Goal: Communication & Community: Ask a question

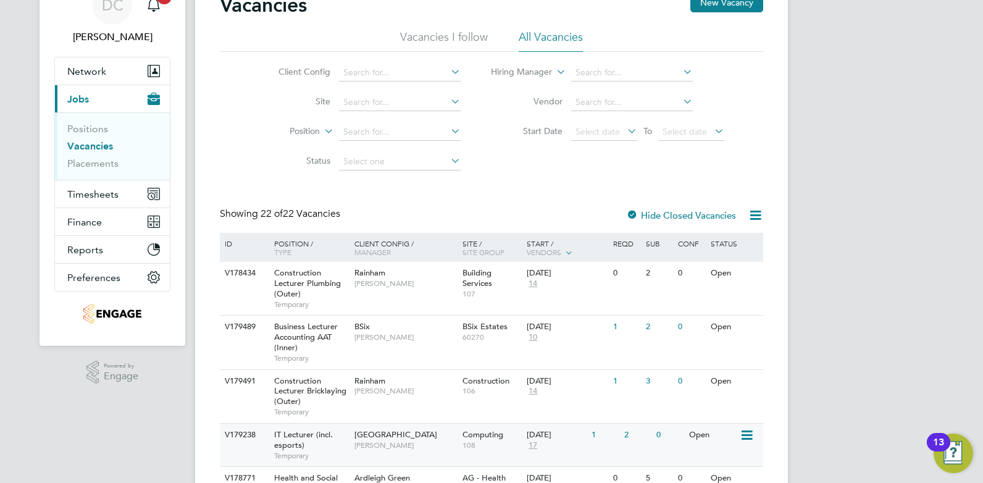
scroll to position [108, 0]
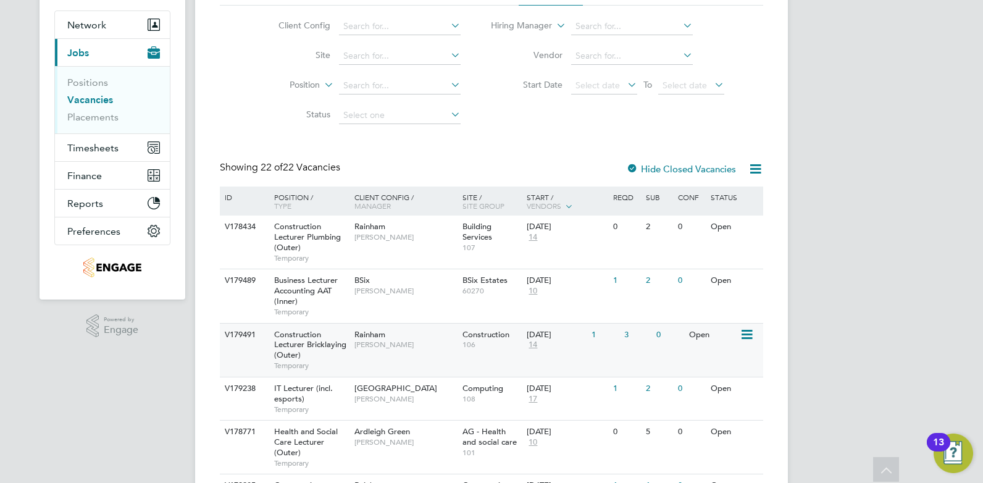
click at [402, 360] on div "V179491 Construction Lecturer Bricklaying (Outer) Temporary Rainham Ian Rist Co…" at bounding box center [491, 350] width 543 height 54
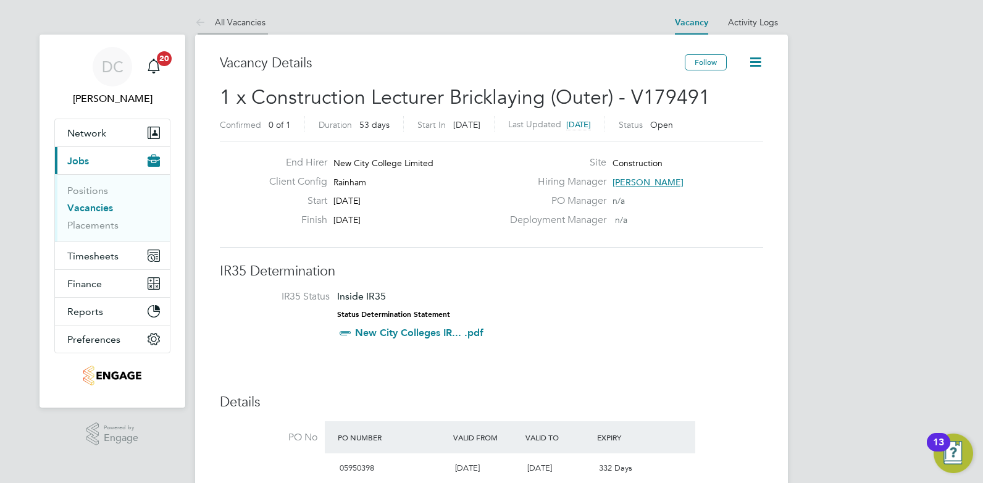
click at [255, 22] on link "All Vacancies" at bounding box center [230, 22] width 70 height 11
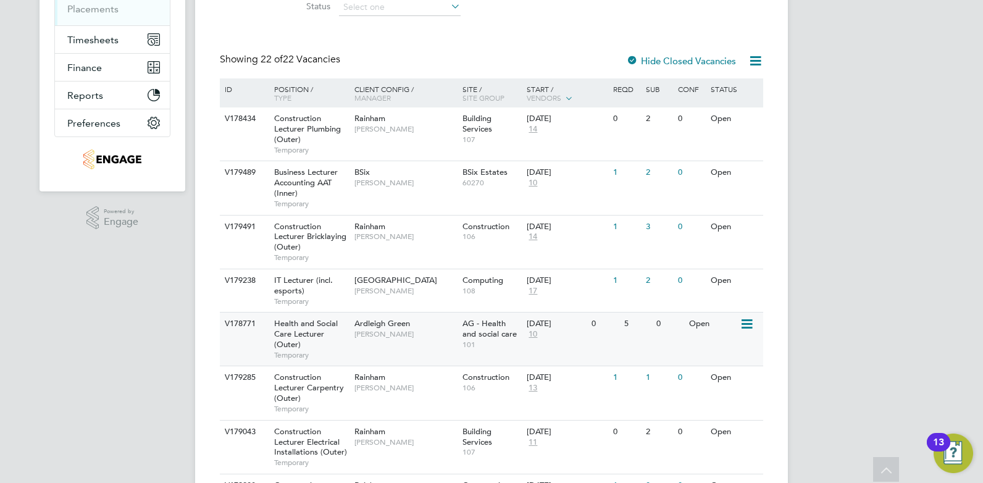
scroll to position [231, 0]
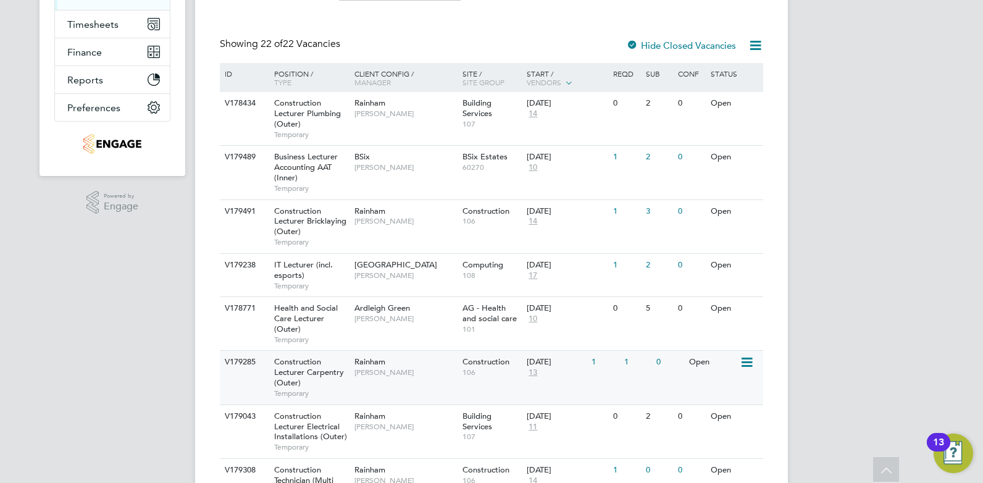
click at [436, 385] on div "V179285 Construction Lecturer Carpentry (Outer) Temporary Rainham Ian Rist Cons…" at bounding box center [491, 377] width 543 height 54
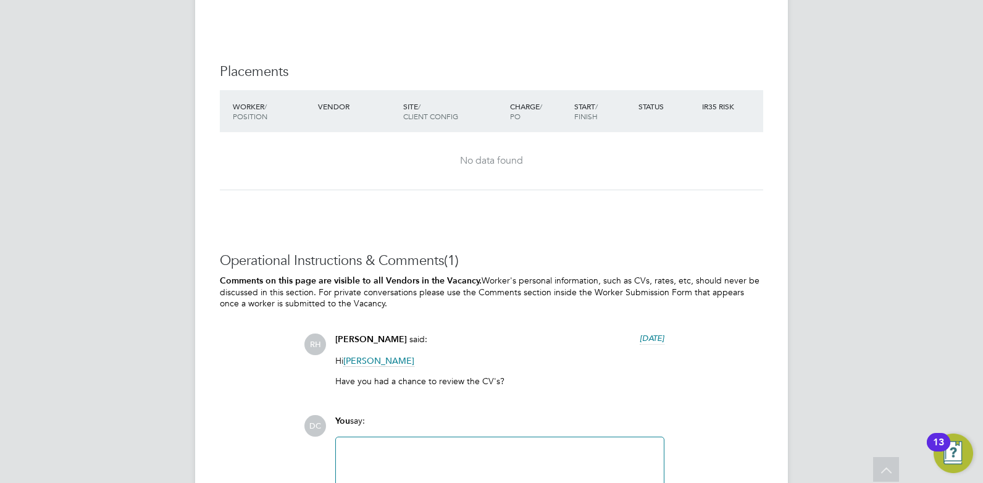
scroll to position [2577, 0]
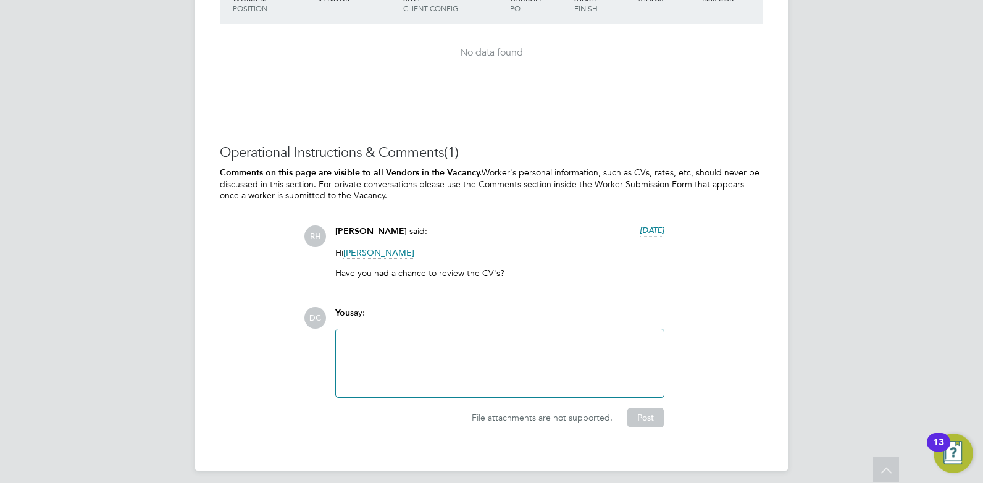
click at [417, 361] on div at bounding box center [499, 362] width 313 height 53
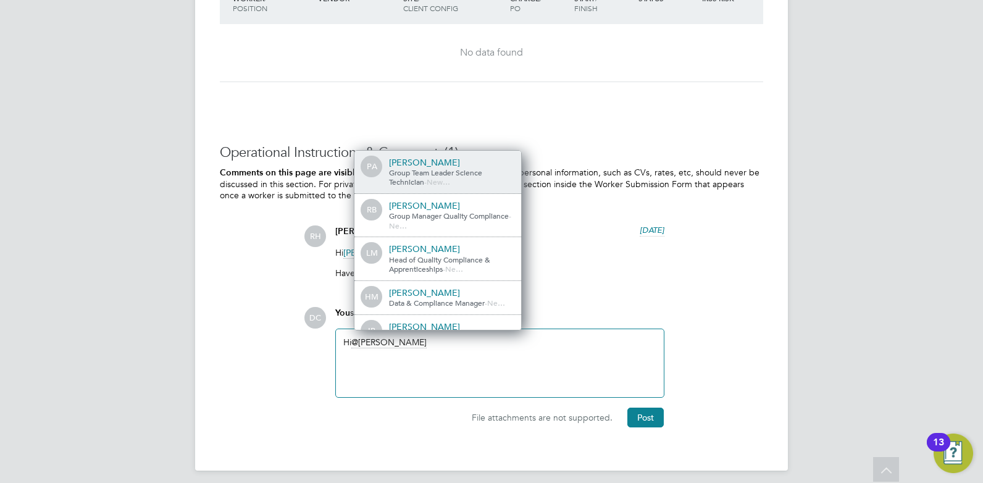
scroll to position [6, 6]
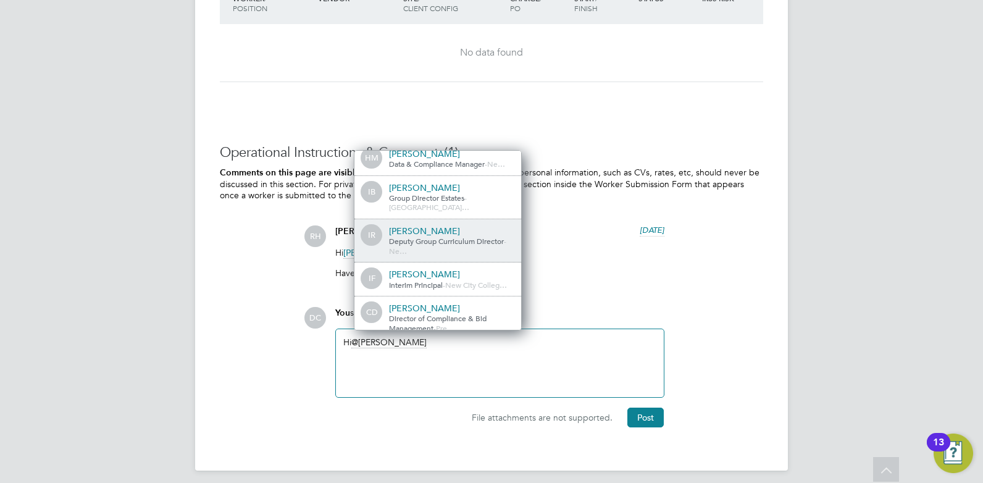
click at [447, 236] on span "Deputy Group Curriculum Director" at bounding box center [446, 241] width 115 height 10
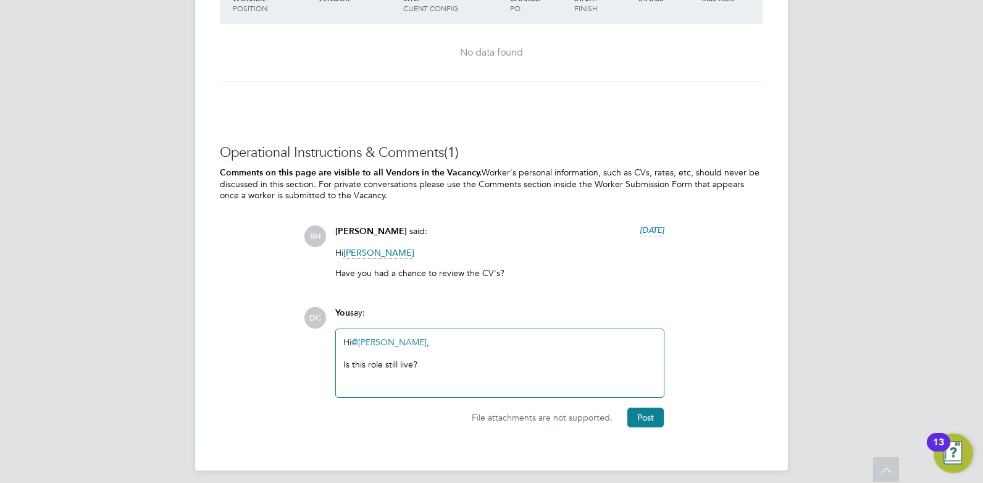
drag, startPoint x: 406, startPoint y: 360, endPoint x: 456, endPoint y: 371, distance: 51.1
click at [456, 371] on div "Hi @Ian Rist ​, Is this role still live?" at bounding box center [499, 362] width 313 height 53
click at [646, 417] on button "Post" at bounding box center [645, 417] width 36 height 20
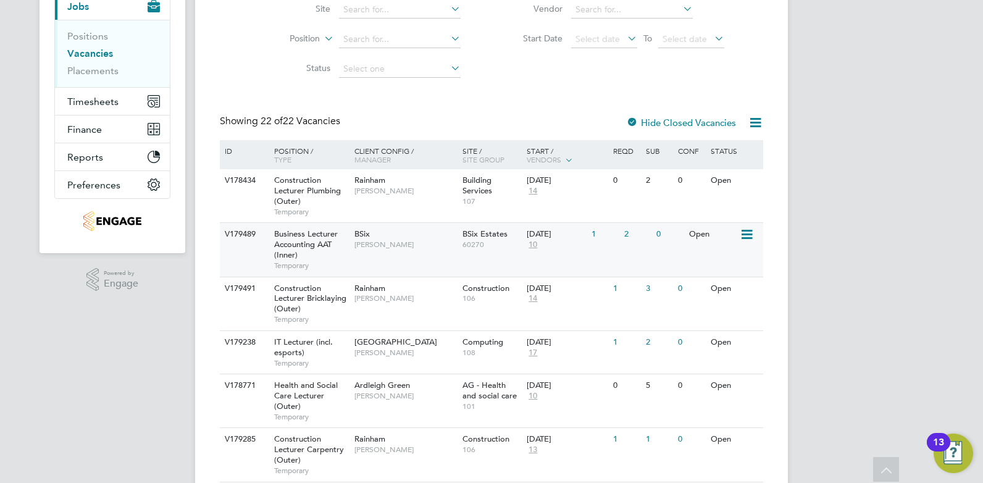
scroll to position [185, 0]
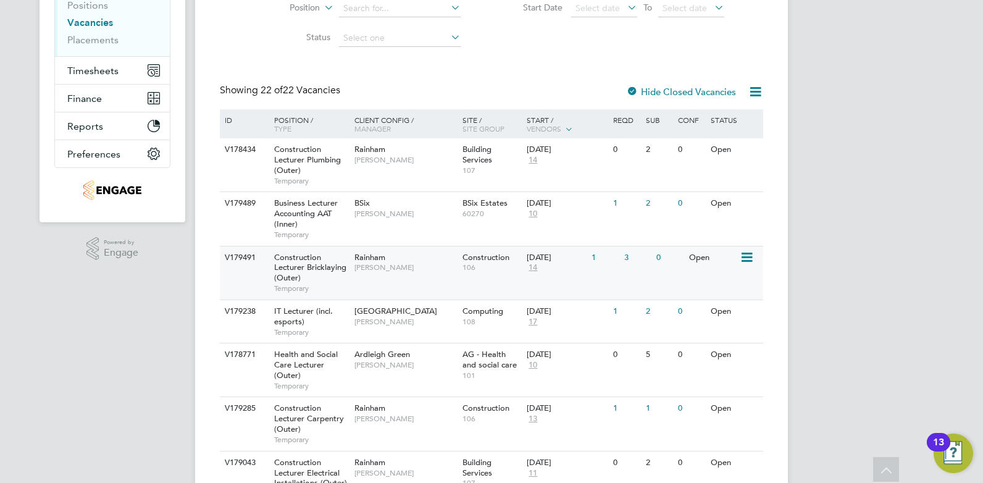
click at [413, 275] on div "Rainham [PERSON_NAME]" at bounding box center [405, 262] width 108 height 32
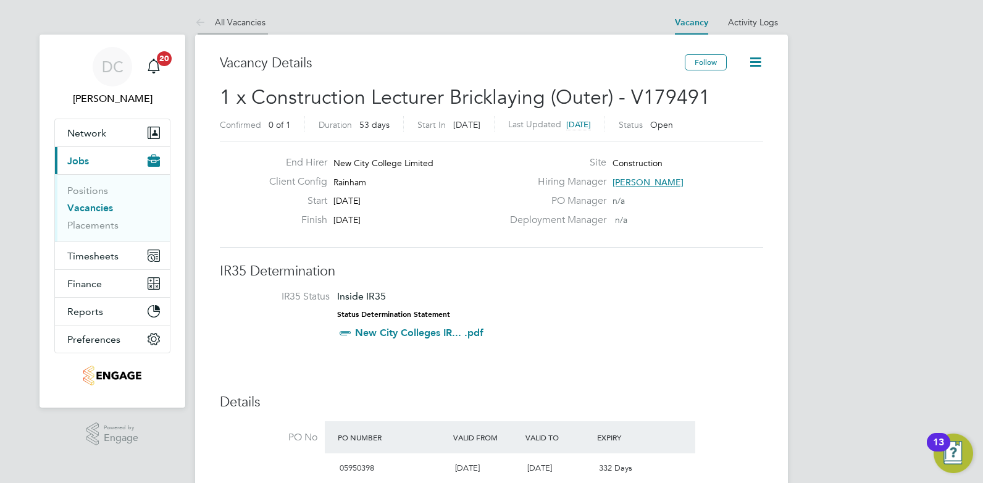
click at [228, 22] on link "All Vacancies" at bounding box center [230, 22] width 70 height 11
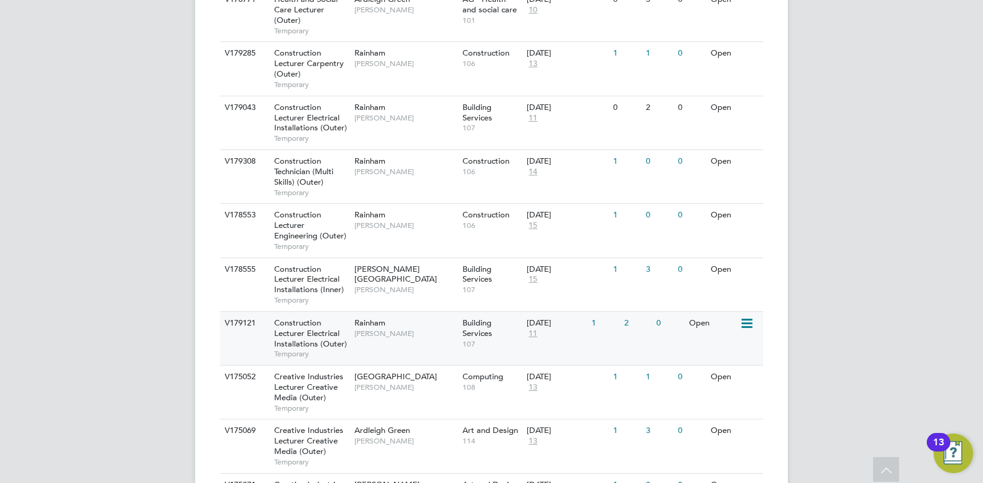
scroll to position [556, 0]
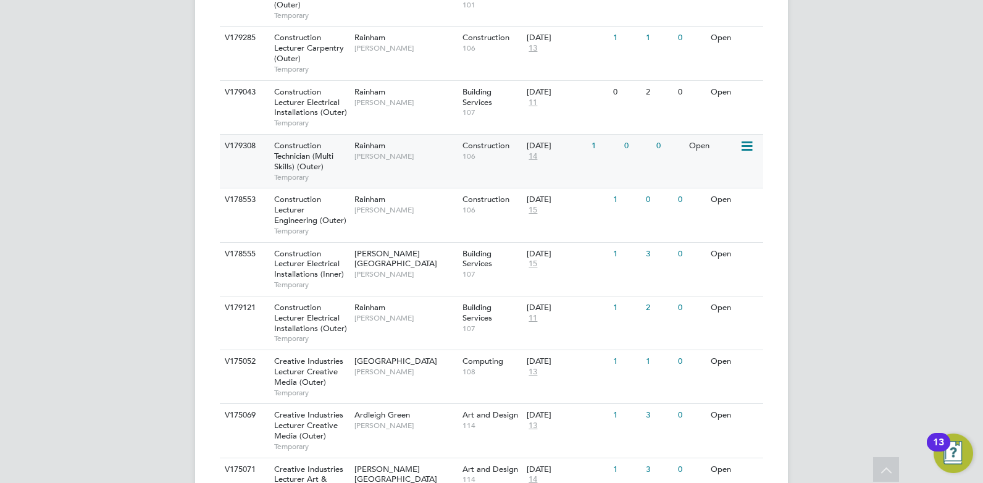
click at [384, 172] on div "V179308 Construction Technician (Multi Skills) (Outer) Temporary Rainham Ian Ri…" at bounding box center [491, 161] width 543 height 54
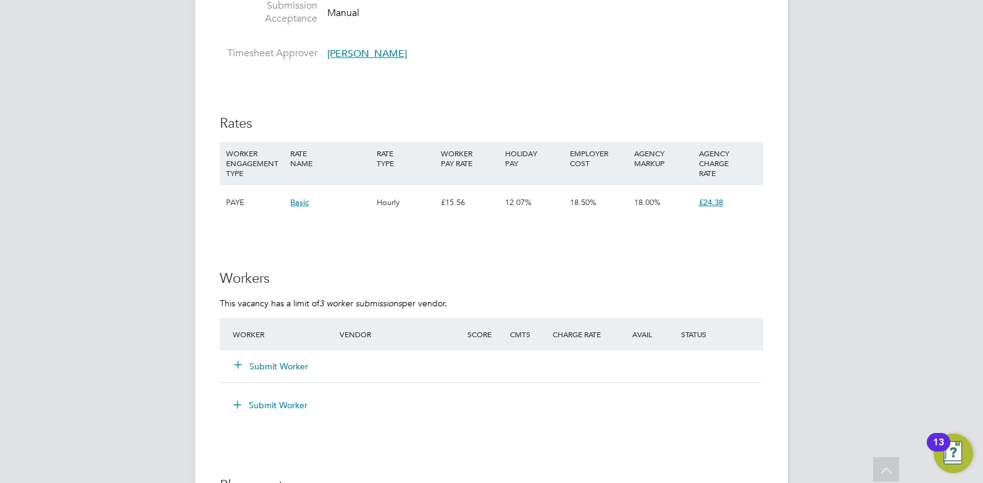
scroll to position [1867, 0]
